Goal: Task Accomplishment & Management: Manage account settings

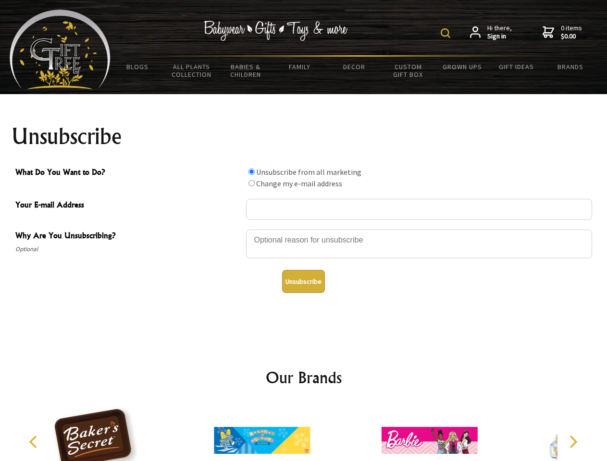
click at [447, 33] on img at bounding box center [446, 33] width 10 height 10
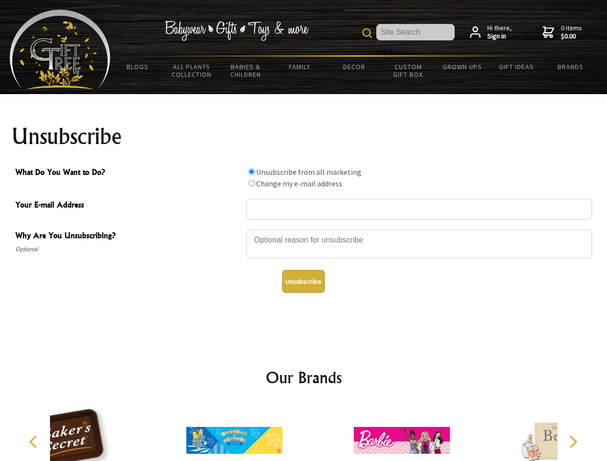
click at [304, 229] on div at bounding box center [419, 246] width 346 height 34
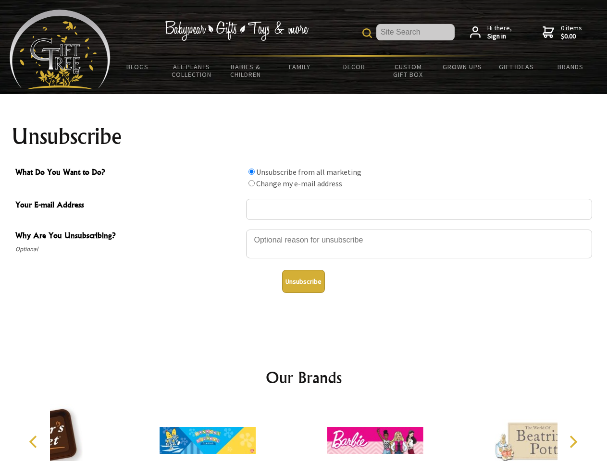
click at [251, 172] on input "What Do You Want to Do?" at bounding box center [251, 172] width 6 height 6
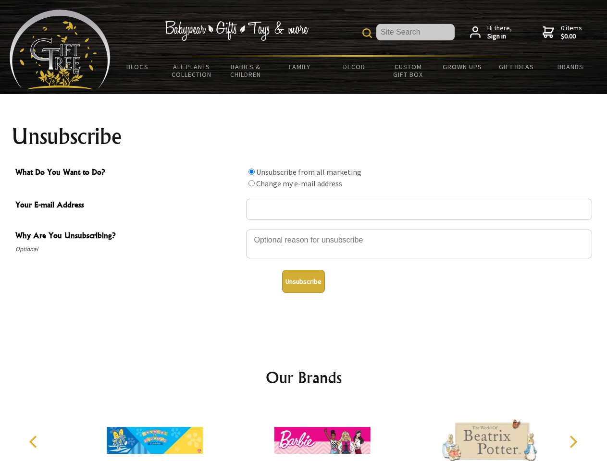
click at [251, 183] on input "What Do You Want to Do?" at bounding box center [251, 183] width 6 height 6
radio input "true"
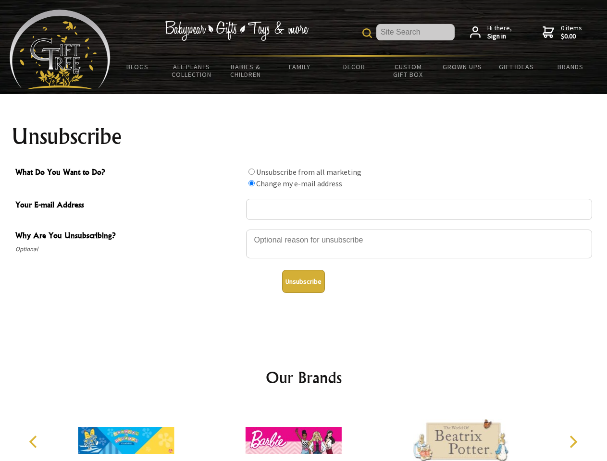
click at [303, 282] on button "Unsubscribe" at bounding box center [303, 281] width 43 height 23
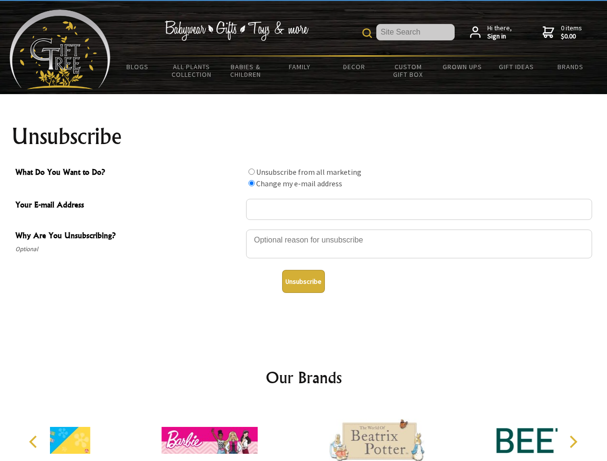
click at [35, 442] on icon "Previous" at bounding box center [34, 442] width 12 height 12
click at [573, 442] on icon "Next" at bounding box center [572, 442] width 12 height 12
